Goal: Task Accomplishment & Management: Manage account settings

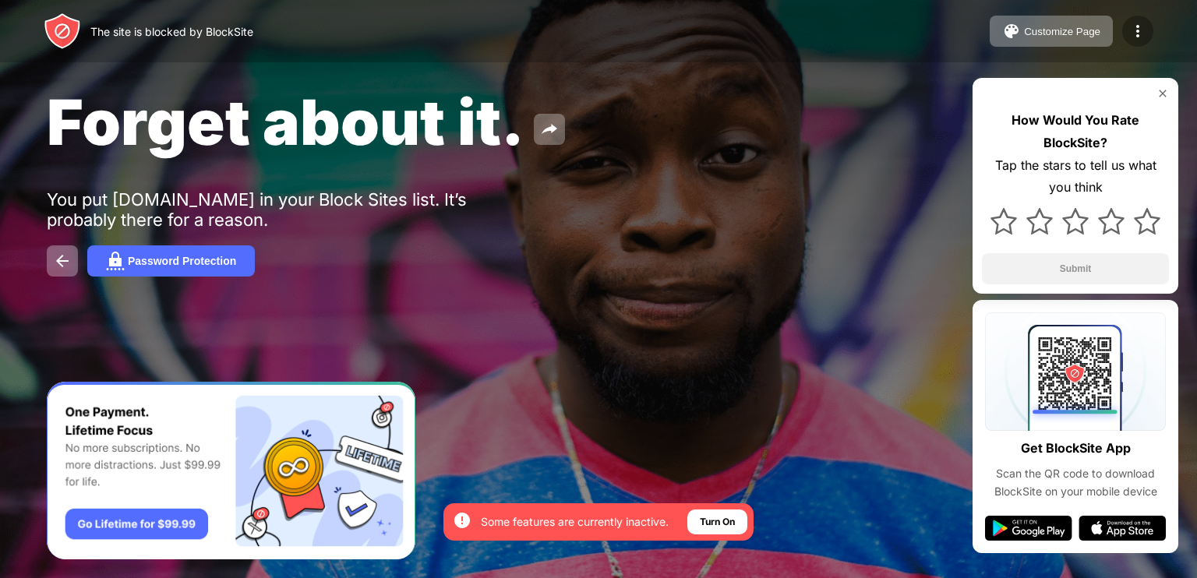
click at [1125, 31] on div at bounding box center [1138, 31] width 31 height 31
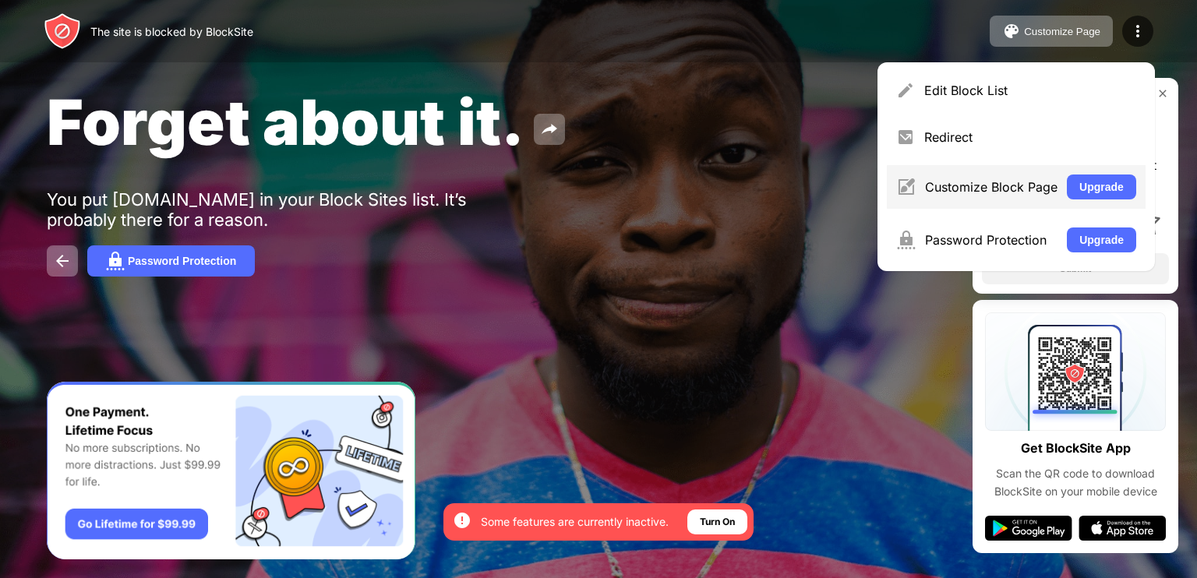
click at [959, 185] on div "Customize Block Page" at bounding box center [991, 187] width 133 height 16
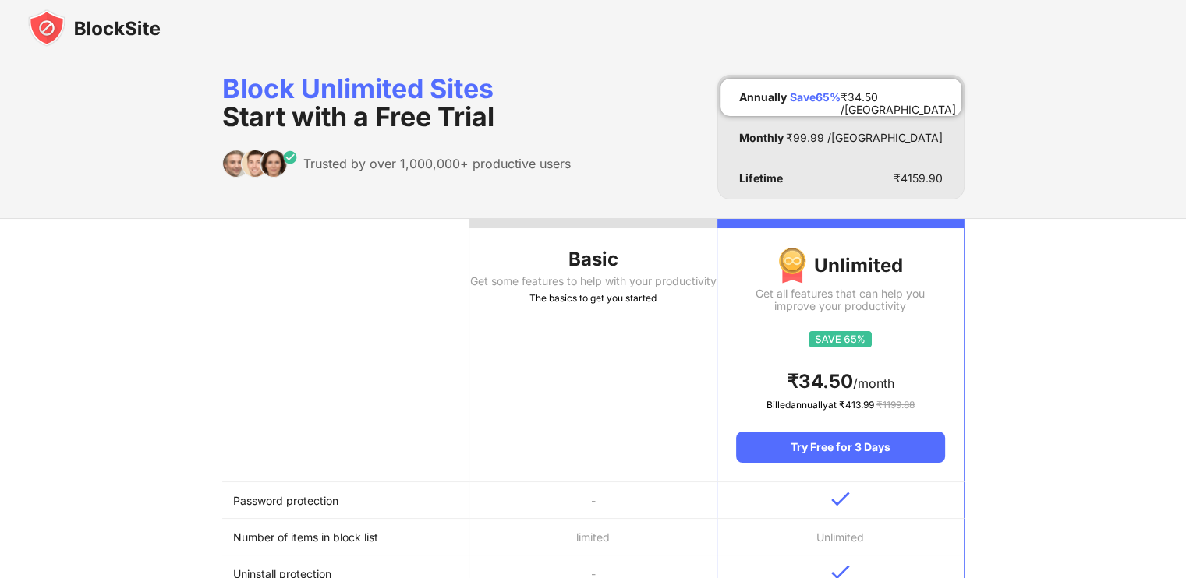
click at [77, 17] on img at bounding box center [94, 27] width 133 height 37
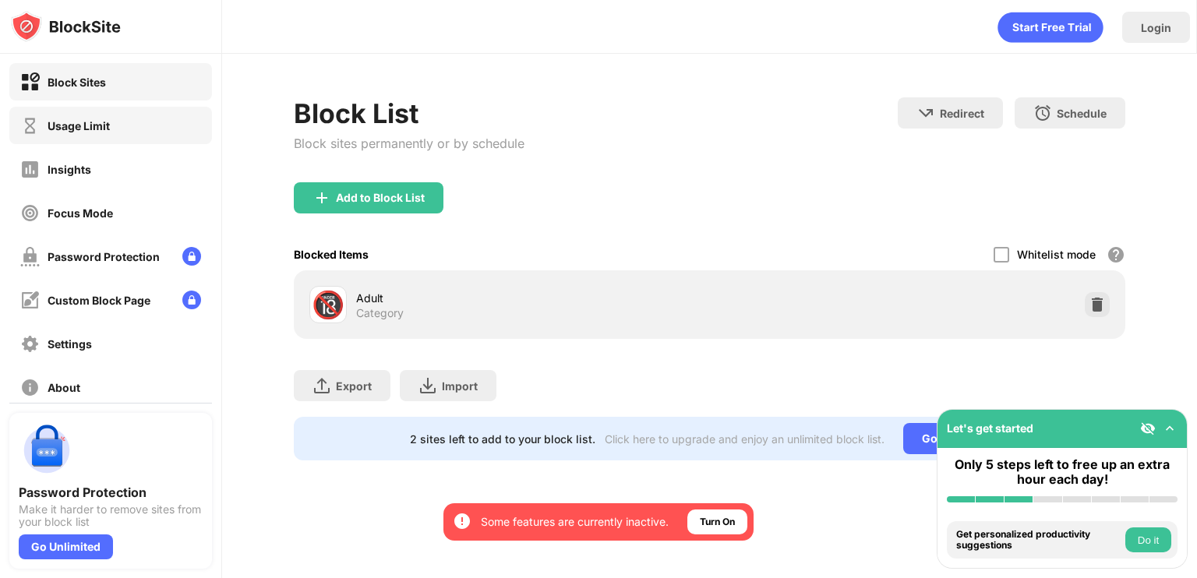
click at [150, 131] on div "Usage Limit" at bounding box center [110, 125] width 203 height 37
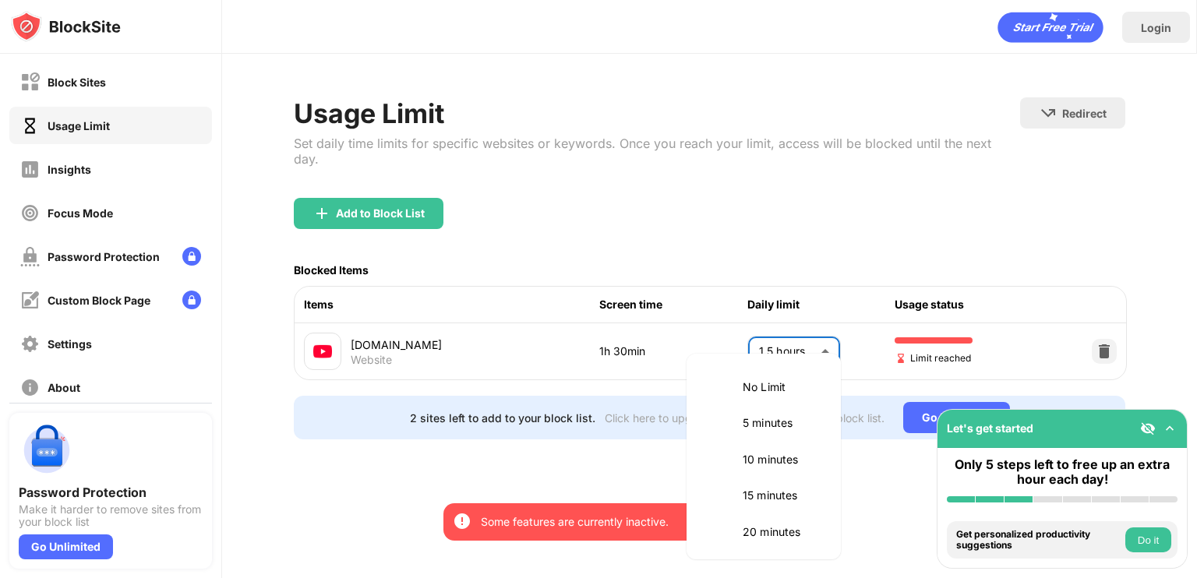
click at [798, 348] on body "By opting in, you ensure access to all the features and benefits that rely on t…" at bounding box center [598, 289] width 1197 height 578
click at [742, 459] on li "1.5 hours" at bounding box center [764, 457] width 136 height 36
click at [789, 344] on body "By opting in, you ensure access to all the features and benefits that rely on t…" at bounding box center [598, 289] width 1197 height 578
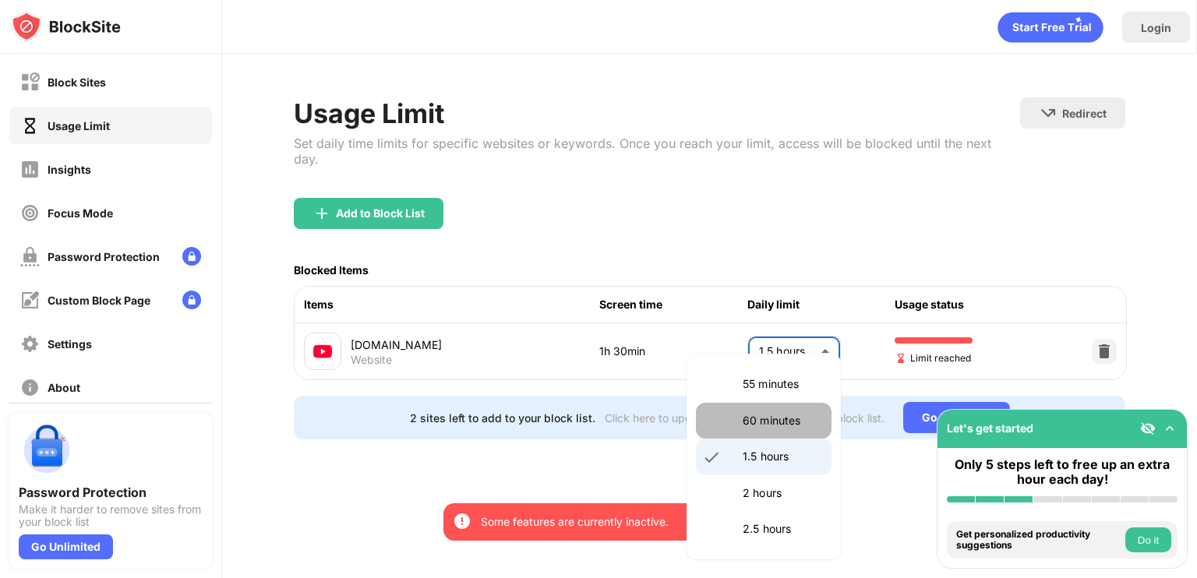
click at [776, 437] on li "60 minutes" at bounding box center [764, 421] width 136 height 36
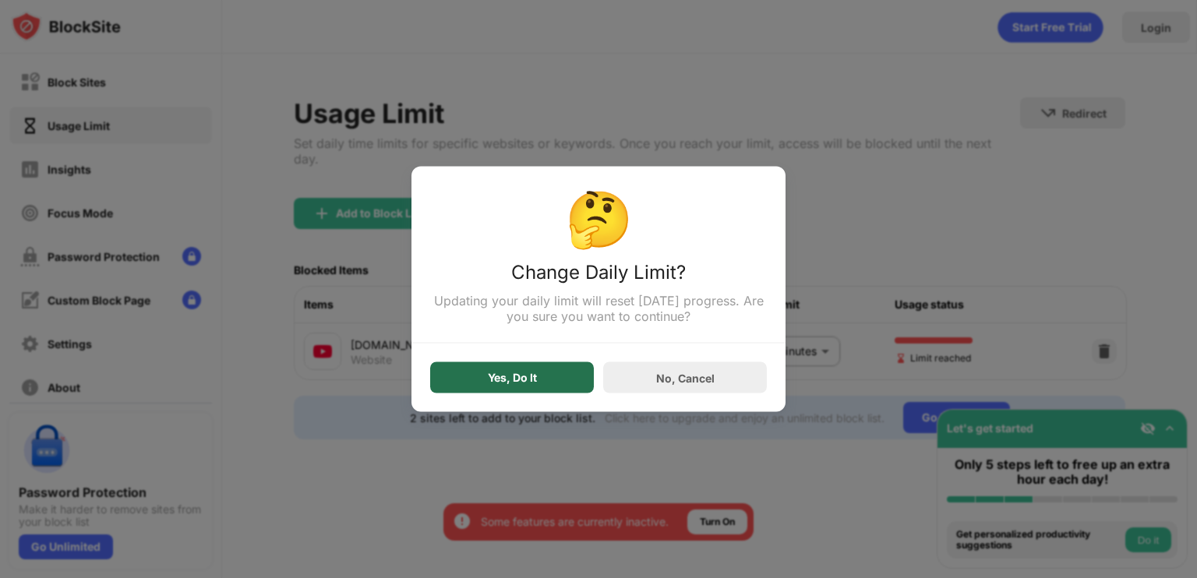
click at [532, 363] on div "Yes, Do It" at bounding box center [512, 378] width 164 height 31
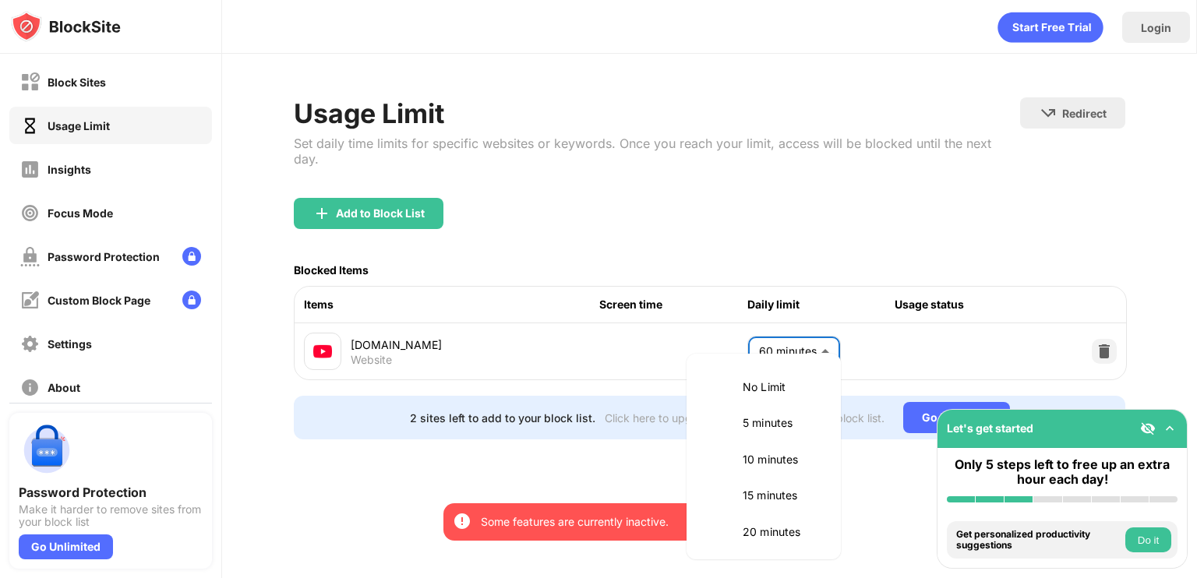
click at [808, 334] on body "By opting in, you ensure access to all the features and benefits that rely on t…" at bounding box center [598, 289] width 1197 height 578
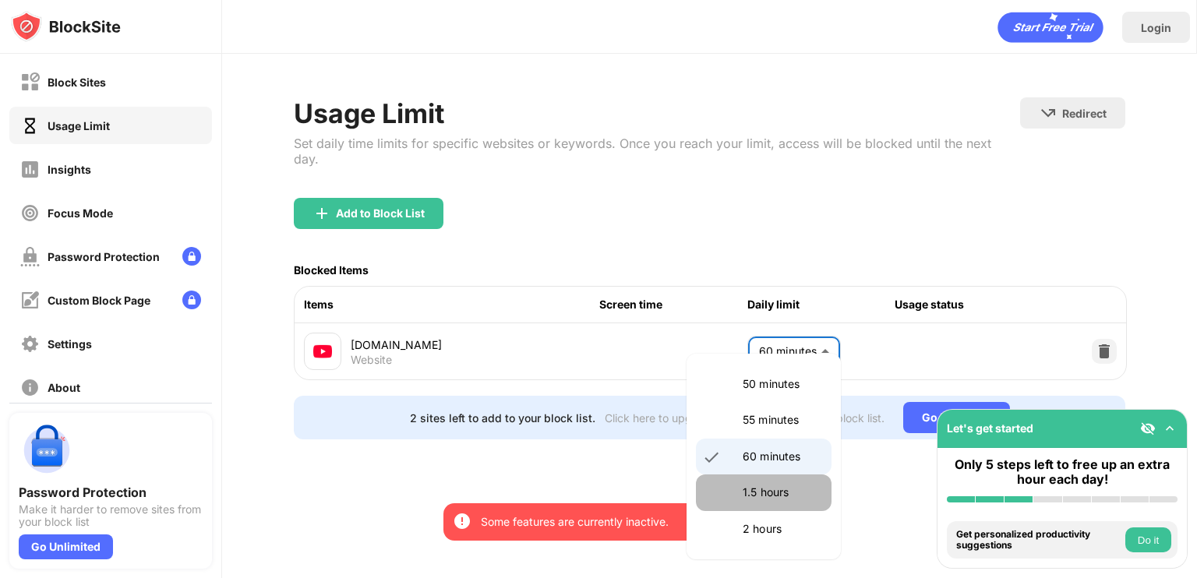
click at [768, 490] on p "1.5 hours" at bounding box center [783, 492] width 80 height 17
type input "**"
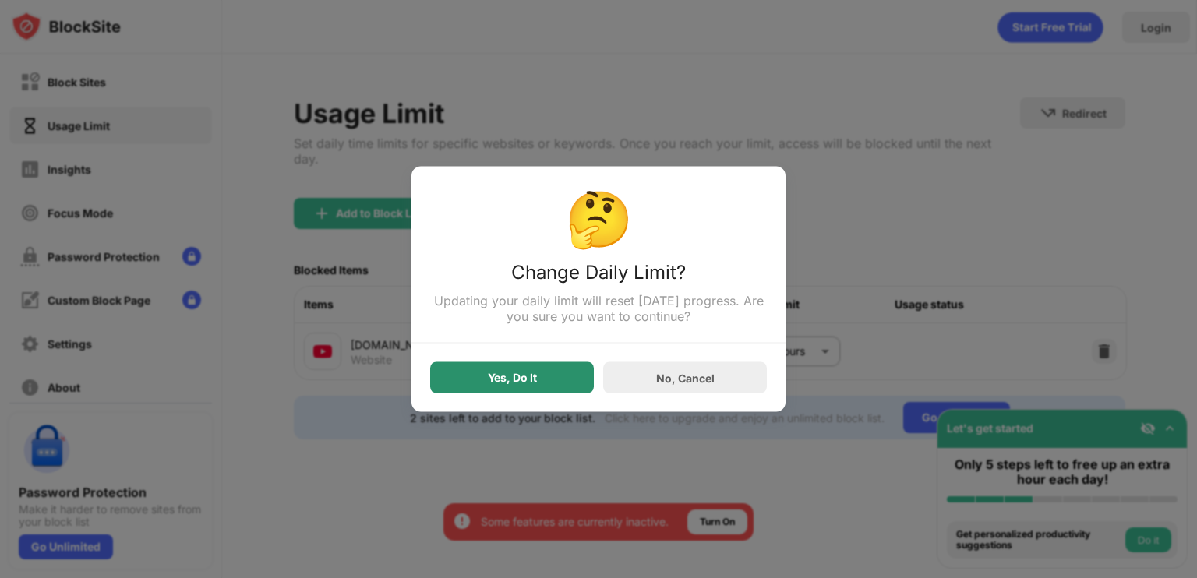
click at [539, 378] on div "Yes, Do It" at bounding box center [512, 378] width 164 height 31
